Goal: Information Seeking & Learning: Learn about a topic

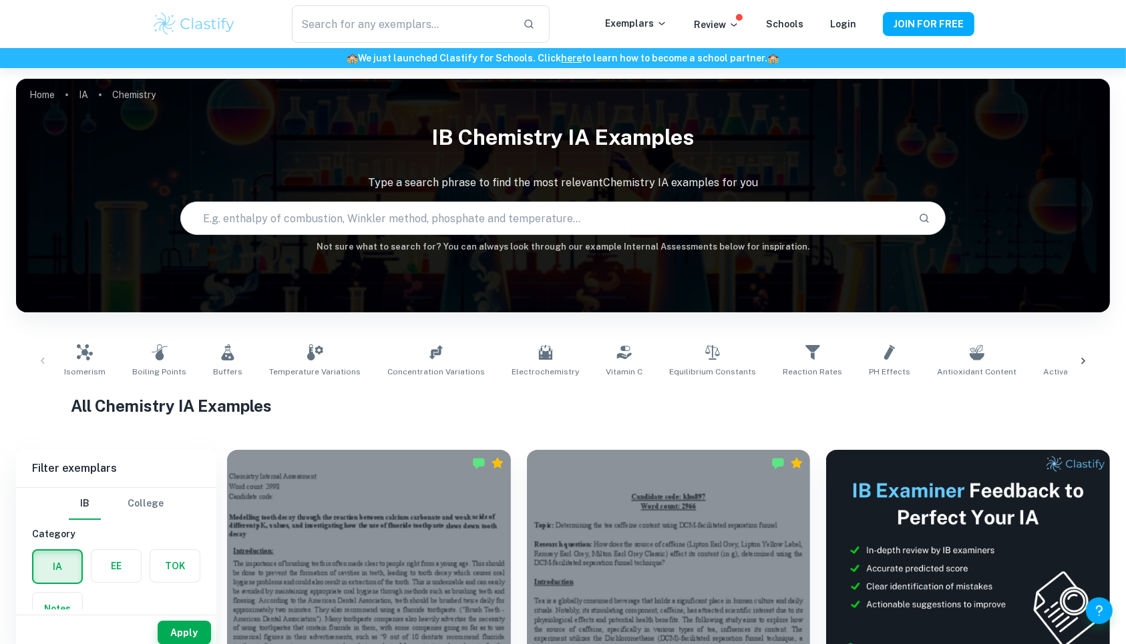
click at [467, 209] on input "text" at bounding box center [544, 218] width 727 height 37
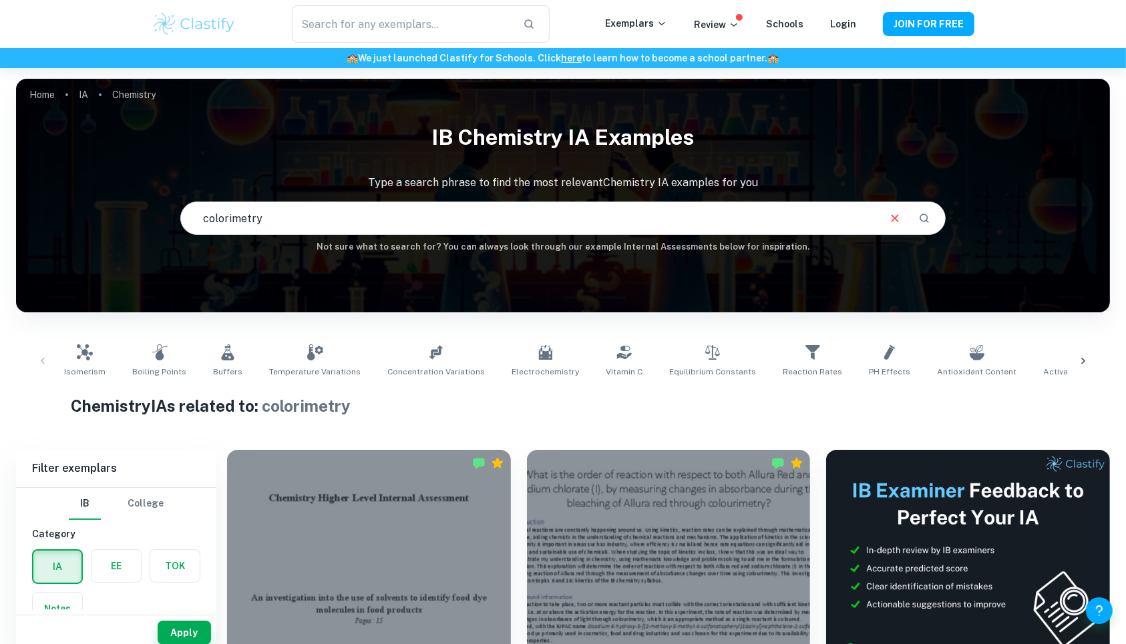
click at [449, 216] on input "colorimetry" at bounding box center [529, 218] width 696 height 37
type input "c"
type input "equilibrium"
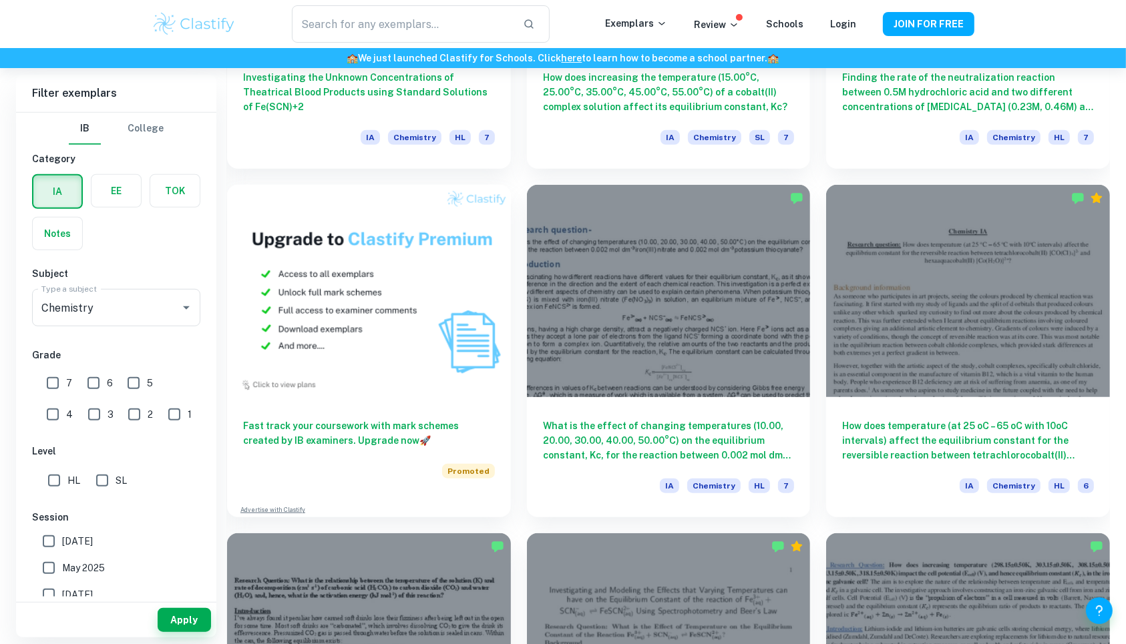
scroll to position [989, 0]
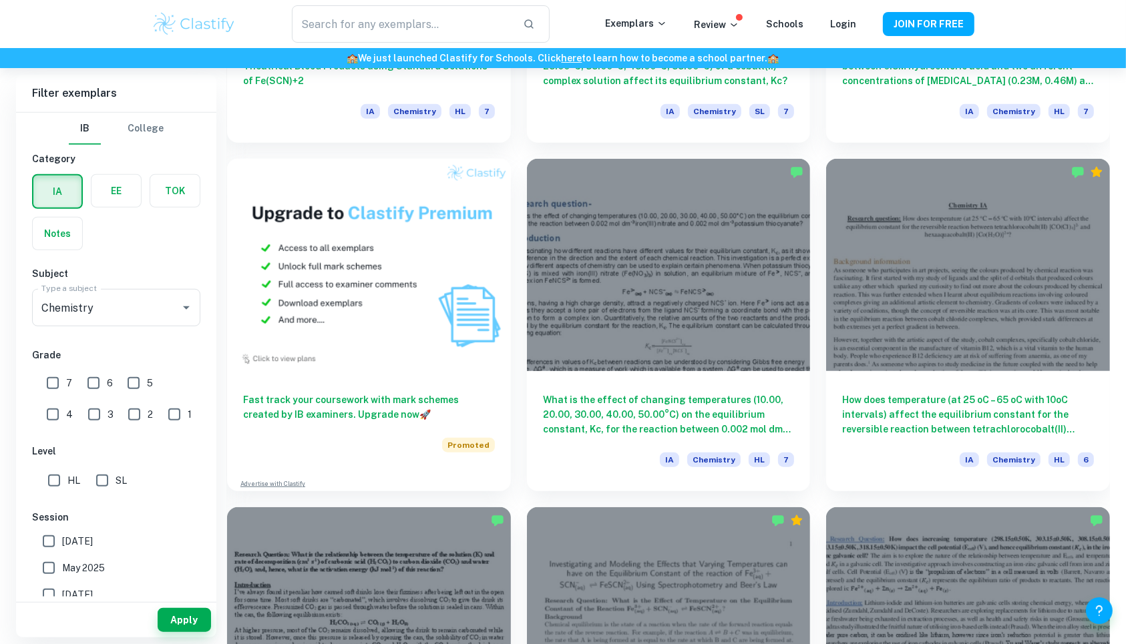
click at [728, 417] on h6 "What is the effect of changing temperatures (10.00, 20.00, 30.00, 40.00, 50.00°…" at bounding box center [669, 415] width 252 height 44
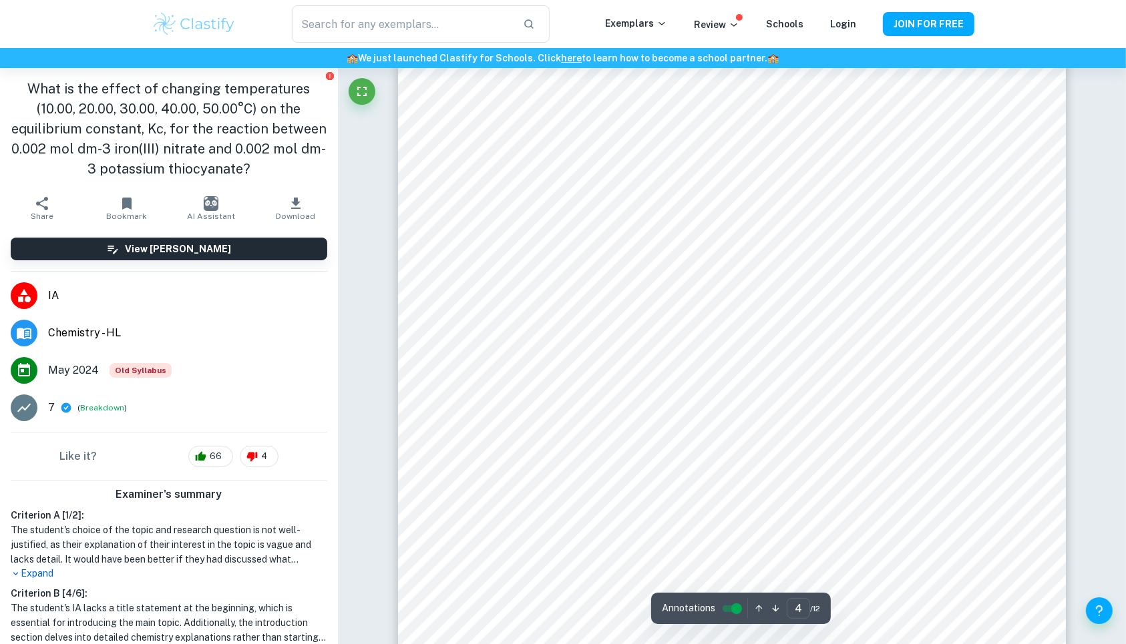
scroll to position [3112, 0]
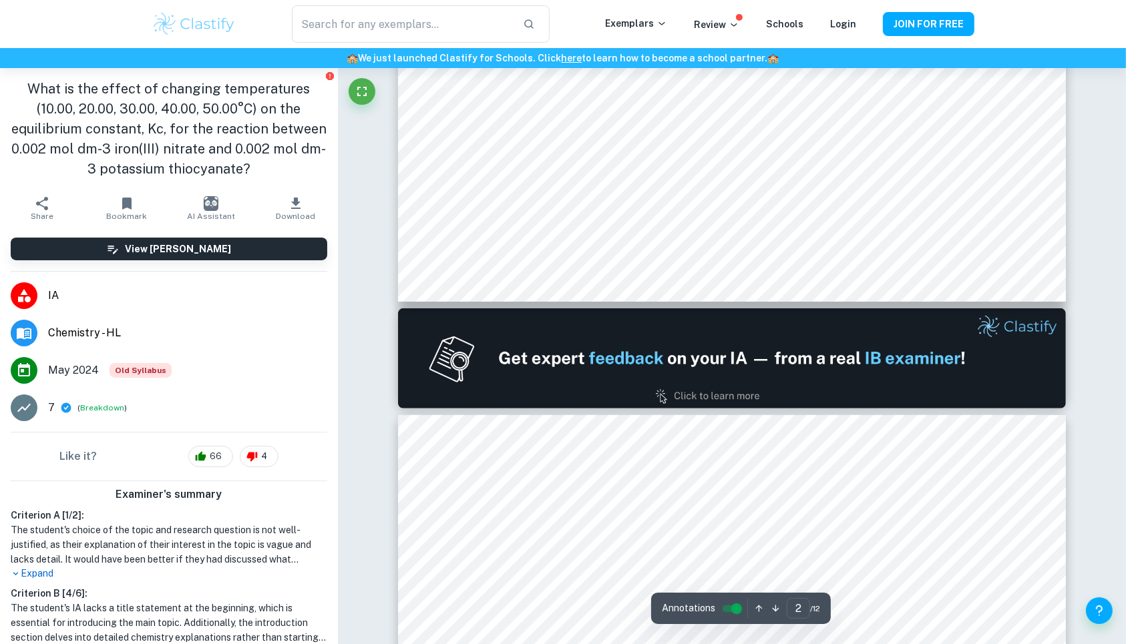
type input "1"
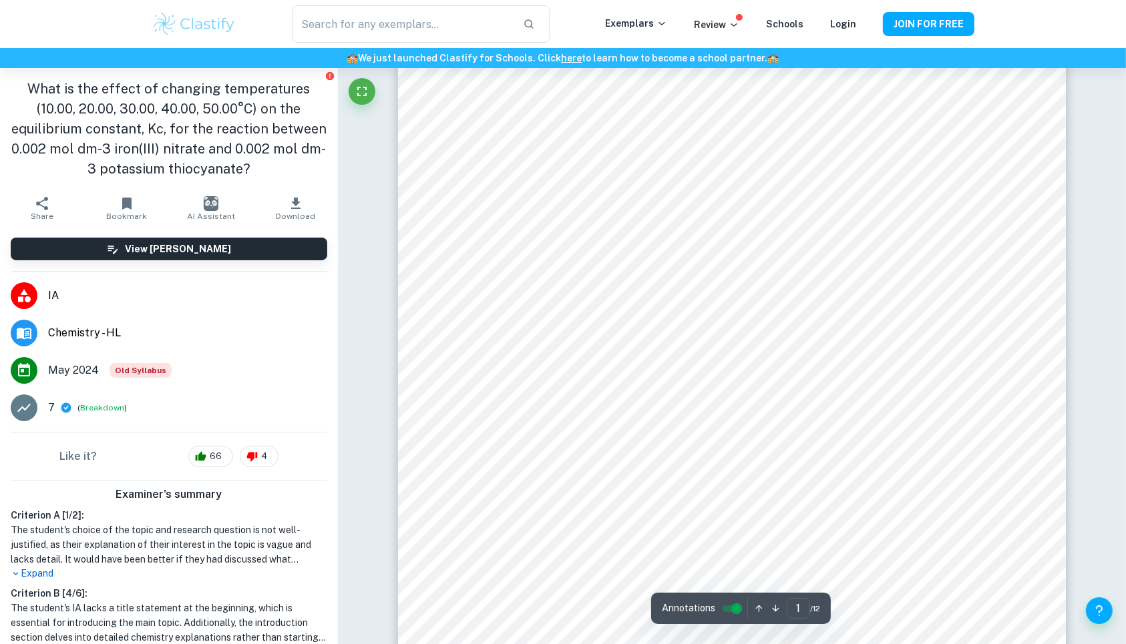
scroll to position [0, 0]
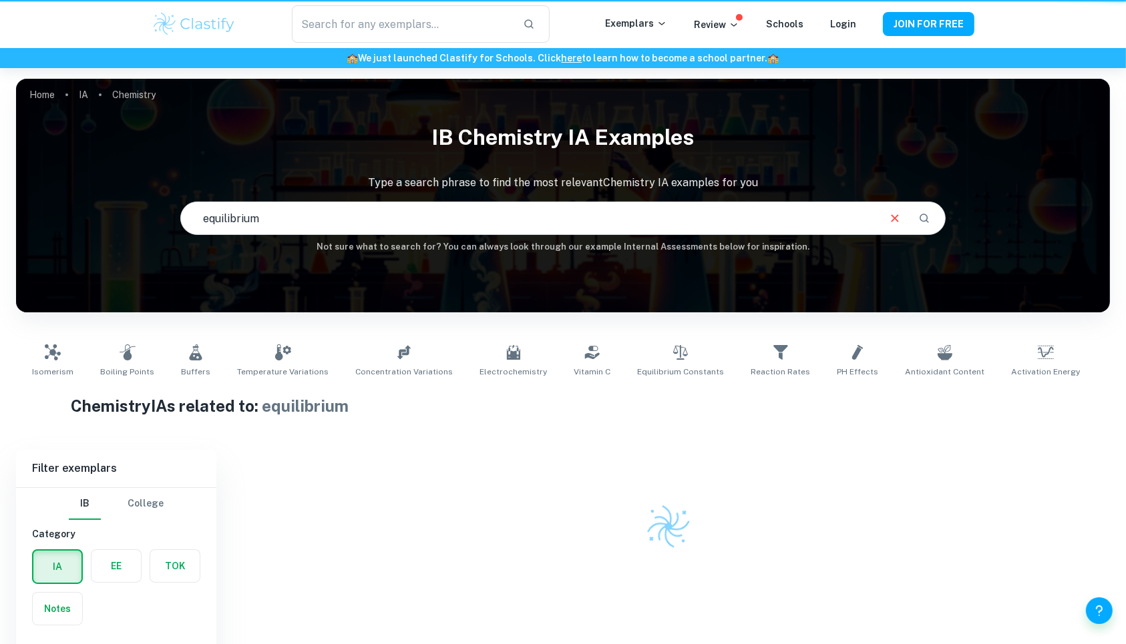
scroll to position [68, 0]
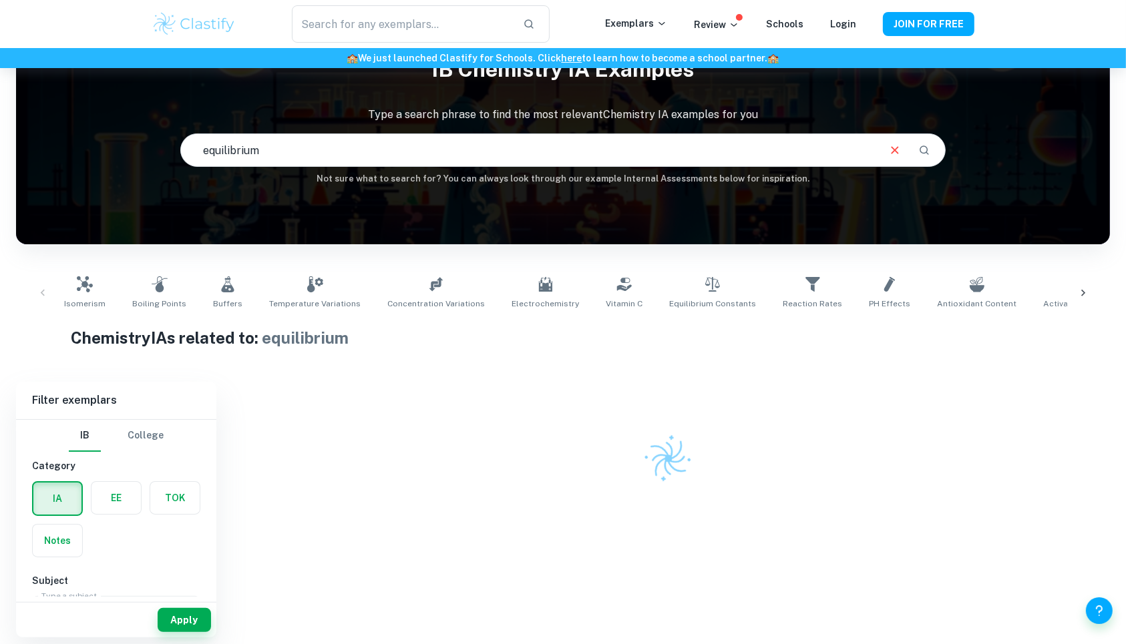
click at [486, 160] on input "equilibrium" at bounding box center [529, 150] width 696 height 37
click at [924, 154] on icon "Search" at bounding box center [924, 150] width 12 height 12
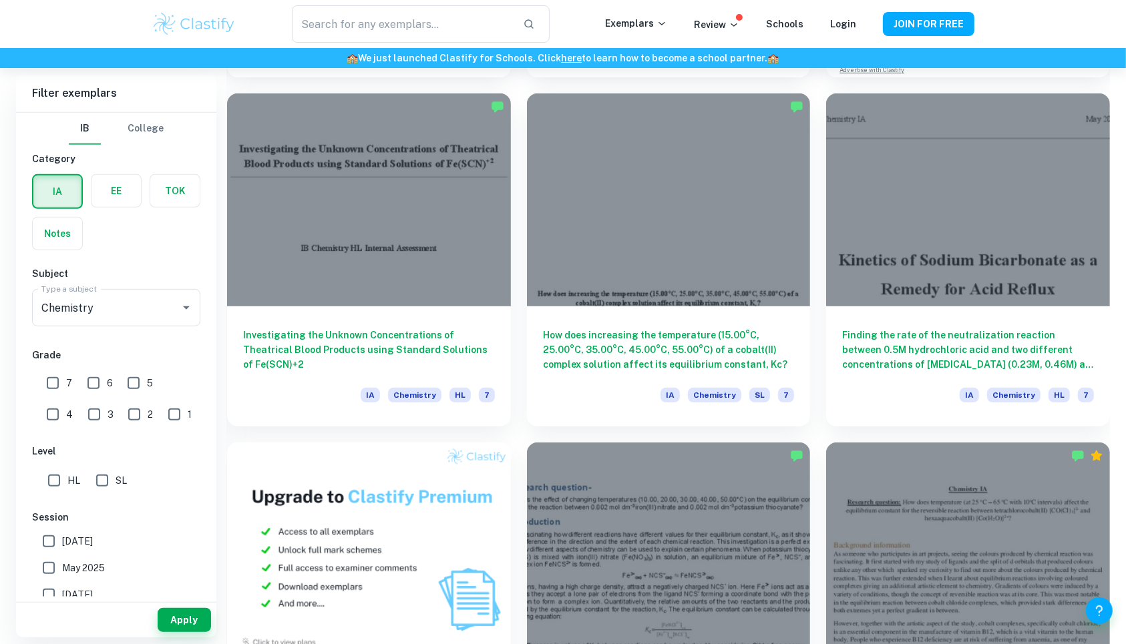
scroll to position [708, 0]
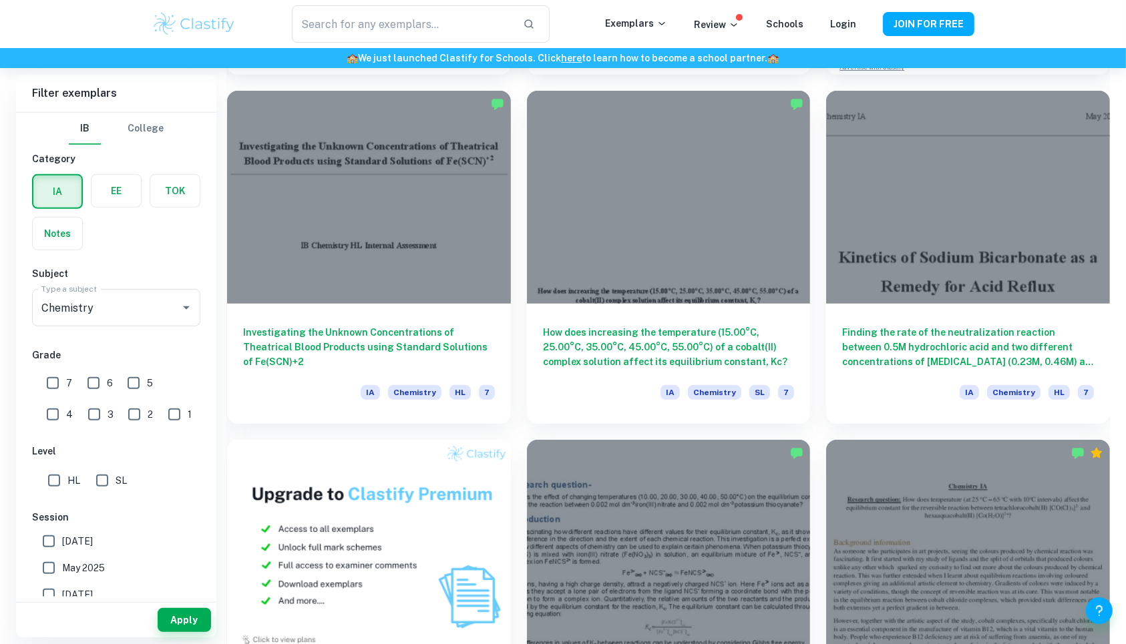
click at [640, 331] on h6 "How does increasing the temperature (15.00​°C, 25.00°C, 35.00°C, 45.00°C, 55.00…" at bounding box center [669, 347] width 252 height 44
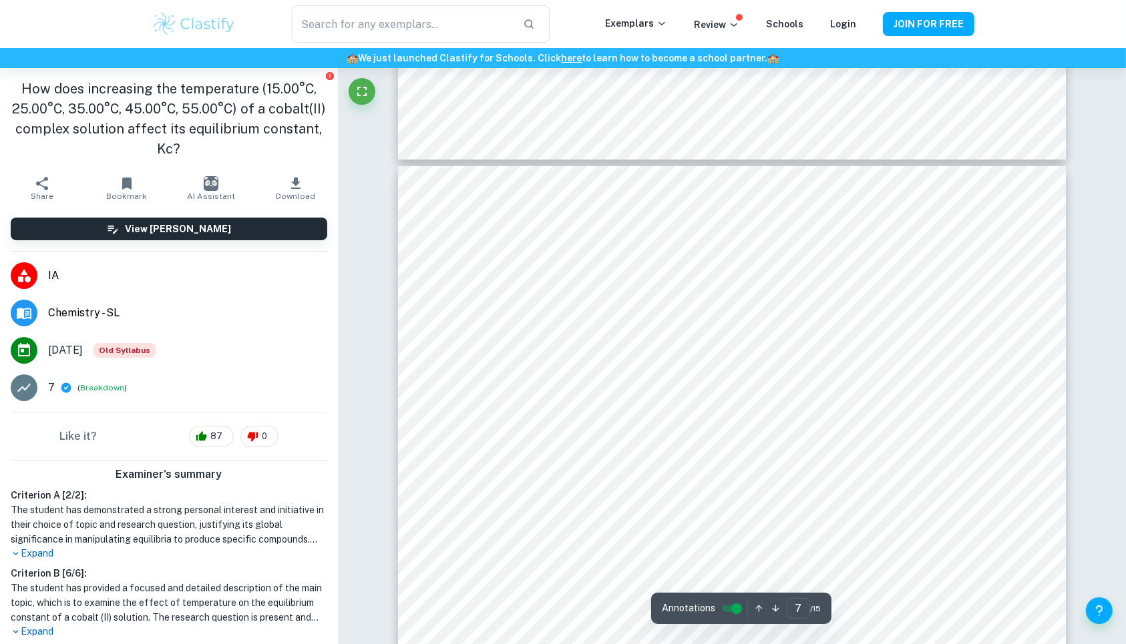
scroll to position [5353, 0]
type input "1"
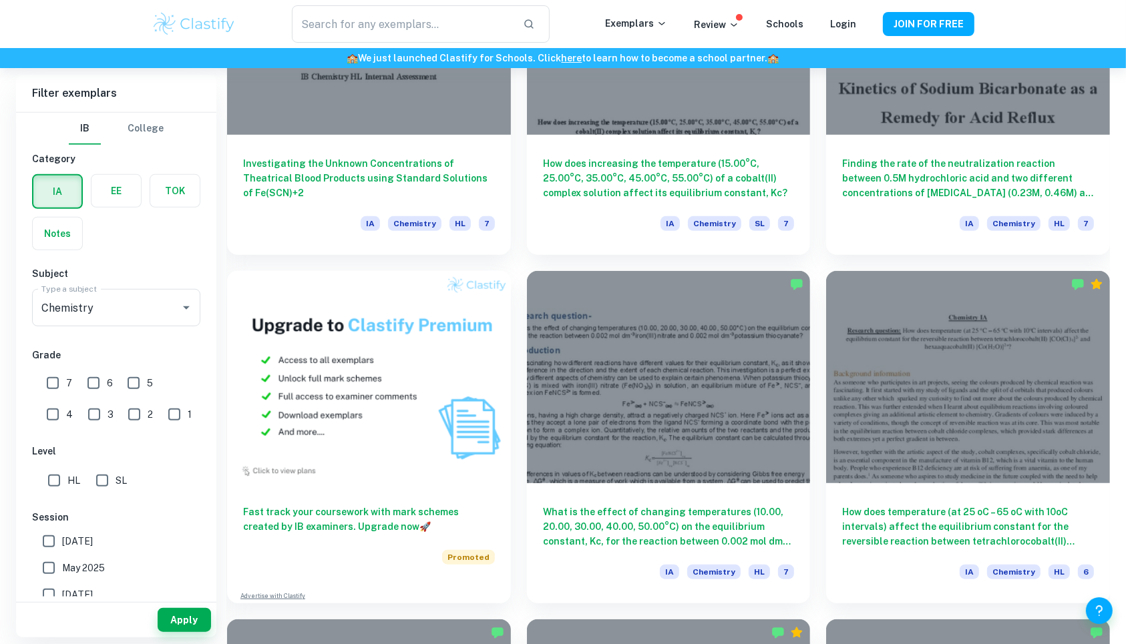
scroll to position [876, 0]
click at [887, 507] on h6 "How does temperature (at 25 oC – 65 oC with 10oC intervals) affect the equilibr…" at bounding box center [968, 527] width 252 height 44
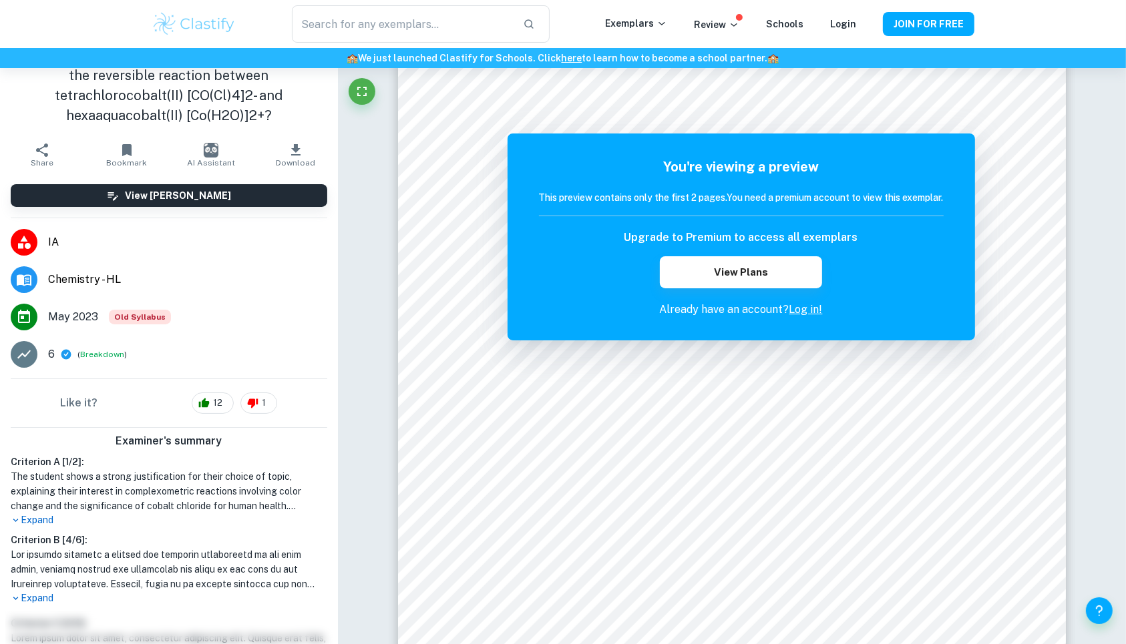
scroll to position [60, 0]
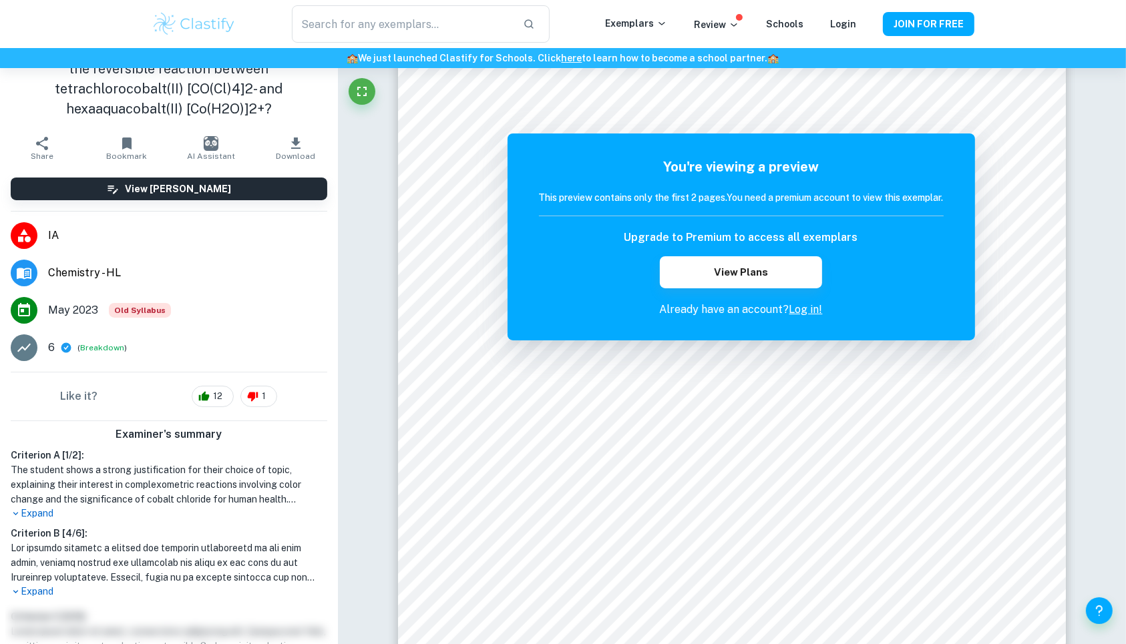
click at [41, 588] on p "Expand" at bounding box center [169, 592] width 317 height 14
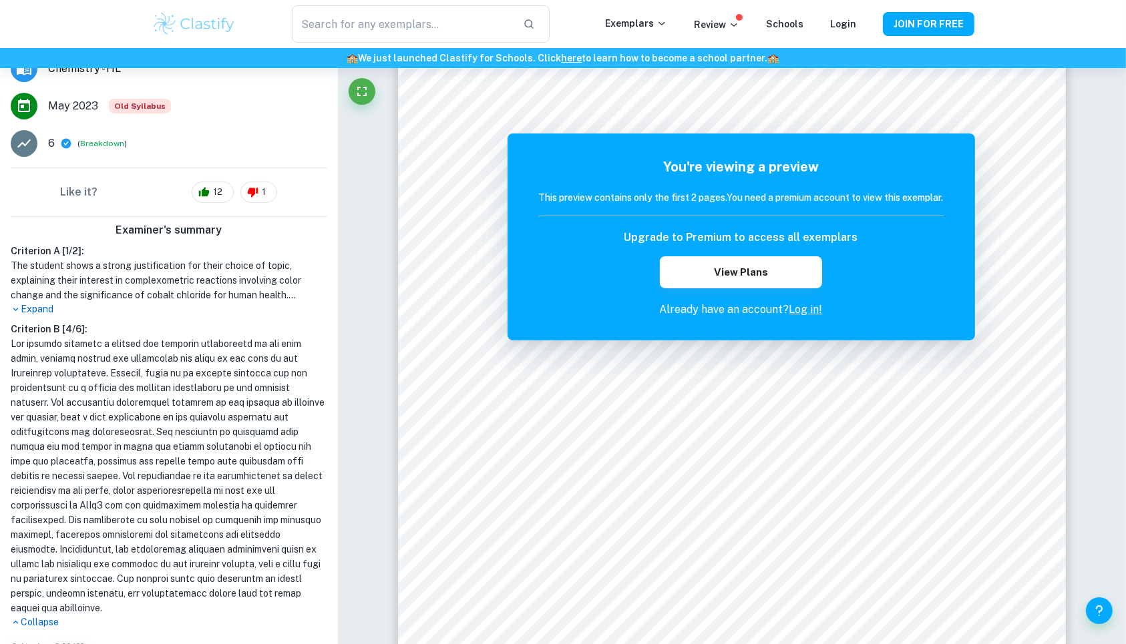
scroll to position [277, 0]
